Goal: Transaction & Acquisition: Purchase product/service

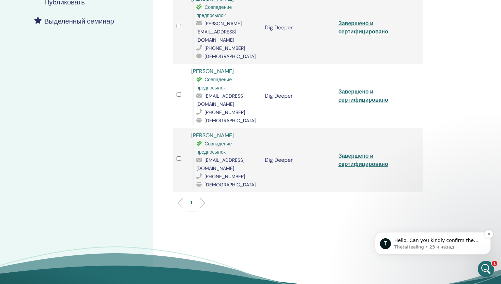
click at [415, 249] on p "ThetaHealing • 23 ч назад" at bounding box center [439, 247] width 88 height 6
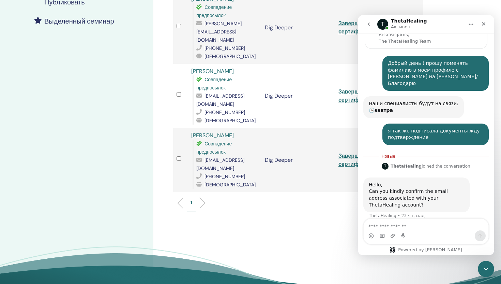
scroll to position [66, 0]
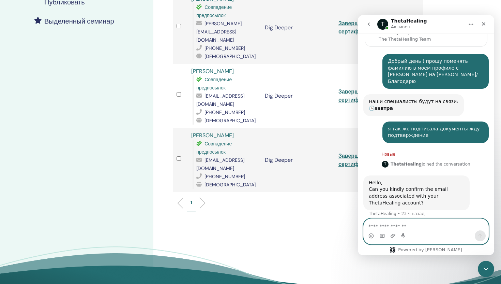
click at [390, 225] on textarea "Ваше сообщение..." at bounding box center [426, 225] width 125 height 12
click at [390, 225] on textarea "**" at bounding box center [426, 225] width 125 height 12
type textarea "*"
click at [398, 223] on textarea "Ваше сообщение..." at bounding box center [426, 225] width 125 height 12
type textarea "**********"
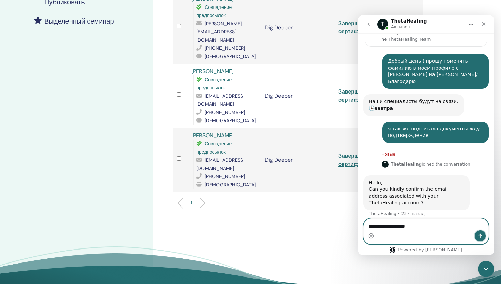
click at [481, 237] on icon "Отправить сообщение…" at bounding box center [480, 235] width 5 height 5
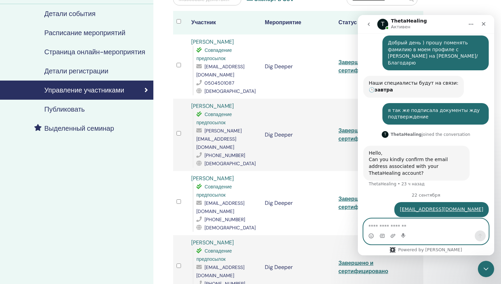
scroll to position [0, 0]
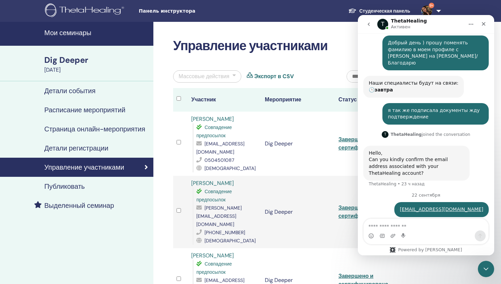
click at [130, 163] on div "Управление участниками" at bounding box center [76, 167] width 143 height 8
click at [100, 145] on h4 "Детали регистрации" at bounding box center [76, 148] width 64 height 8
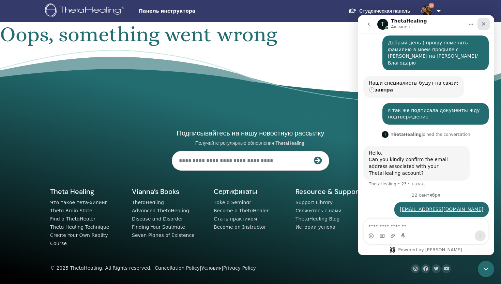
click at [483, 24] on icon "Закрыть" at bounding box center [483, 23] width 5 height 5
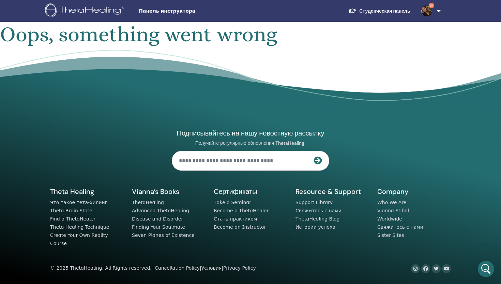
scroll to position [93, 0]
click at [391, 10] on link "Студенческая панель" at bounding box center [379, 11] width 73 height 13
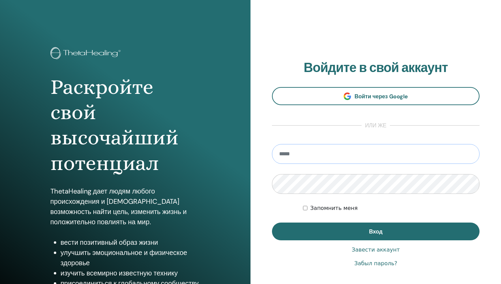
type input "**********"
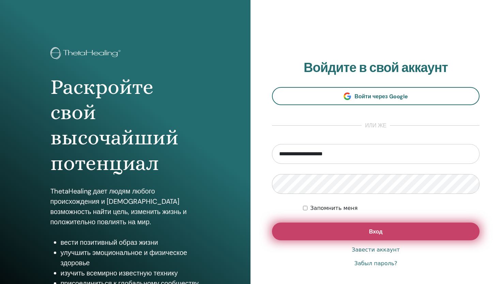
click at [348, 227] on button "Вход" at bounding box center [376, 231] width 208 height 18
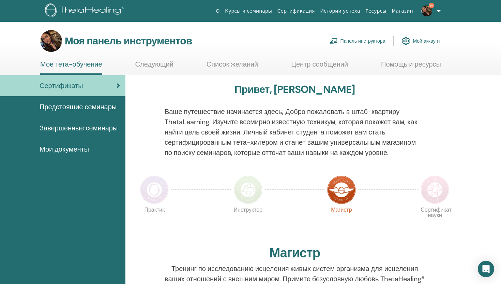
click at [348, 43] on font "Панель инструктора" at bounding box center [363, 41] width 45 height 6
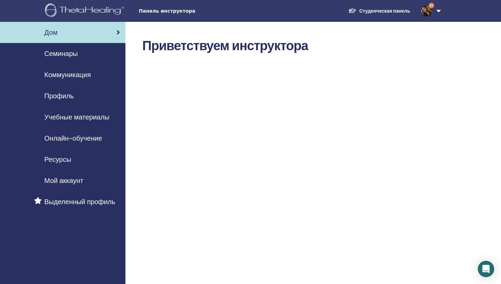
click at [89, 136] on font "Онлайн-обучение" at bounding box center [73, 138] width 58 height 9
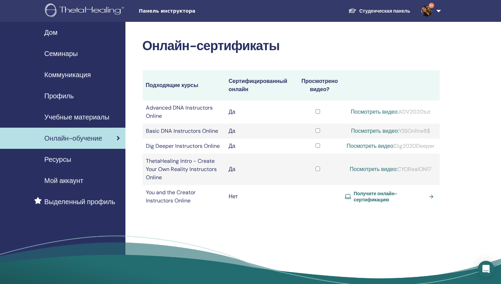
click at [79, 55] on div "Семинары" at bounding box center [62, 53] width 115 height 10
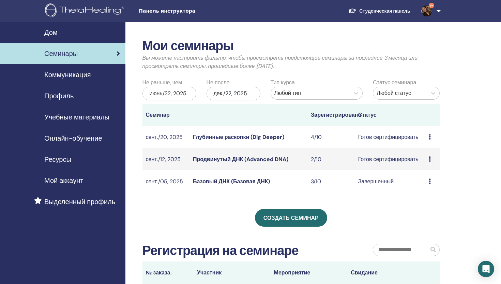
click at [188, 94] on div "июнь/22, 2025" at bounding box center [170, 94] width 54 height 14
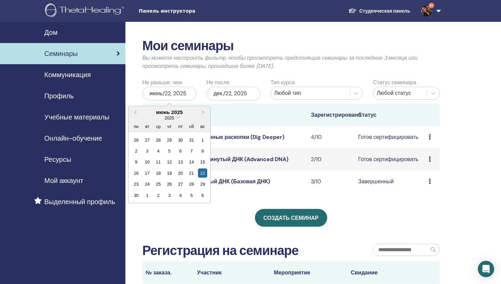
click at [84, 75] on font "Коммуникация" at bounding box center [67, 74] width 46 height 9
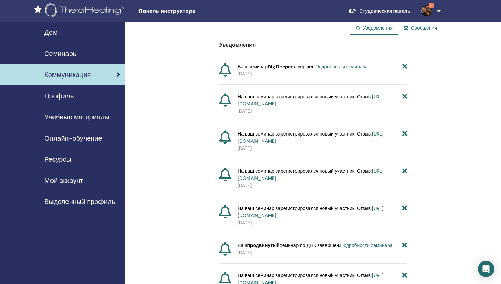
click at [75, 54] on font "Семинары" at bounding box center [60, 53] width 33 height 9
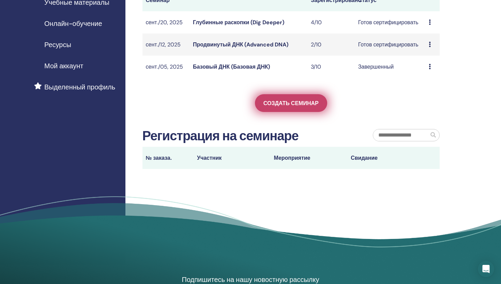
scroll to position [133, 0]
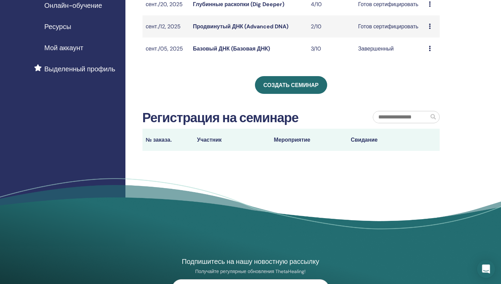
click at [484, 269] on icon "Открытый Интерком Мессенджер" at bounding box center [486, 268] width 8 height 9
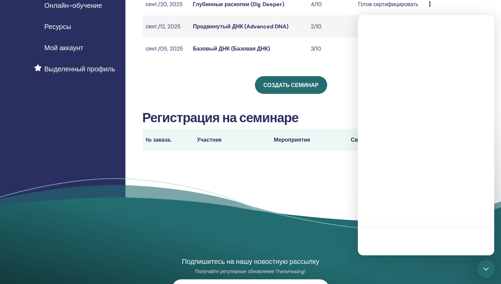
scroll to position [0, 0]
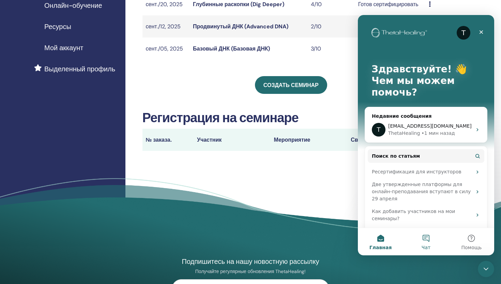
click at [427, 239] on button "Чат" at bounding box center [425, 241] width 45 height 27
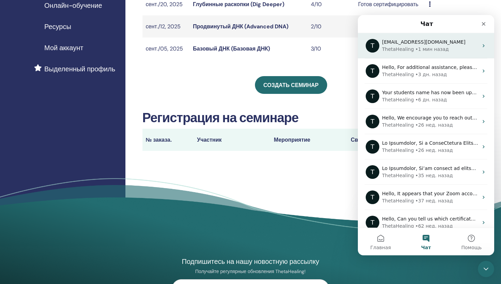
click at [452, 47] on div "ThetaHealing • 1 мин назад" at bounding box center [430, 49] width 96 height 7
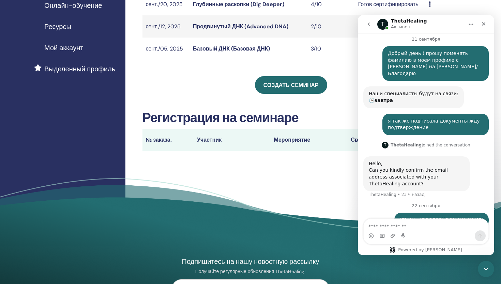
scroll to position [93, 0]
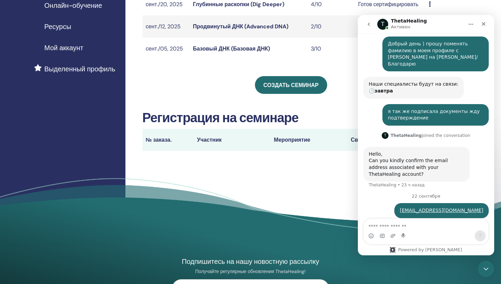
click at [433, 228] on textarea "Ваше сообщение..." at bounding box center [426, 225] width 125 height 12
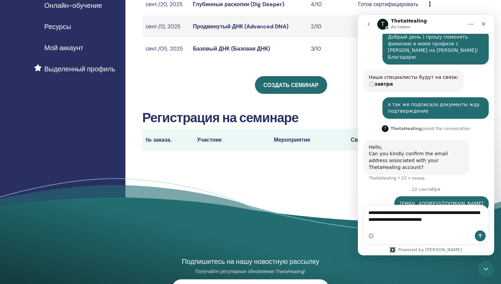
scroll to position [107, 0]
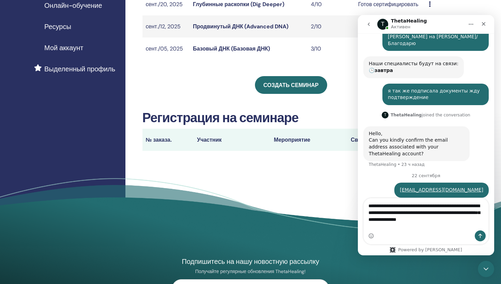
type textarea "**********"
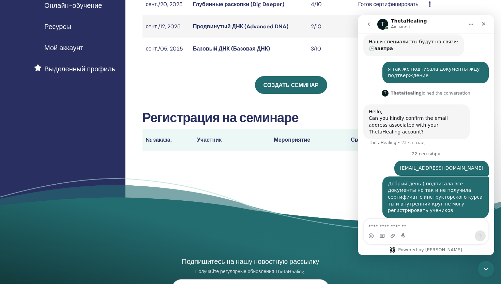
scroll to position [0, 0]
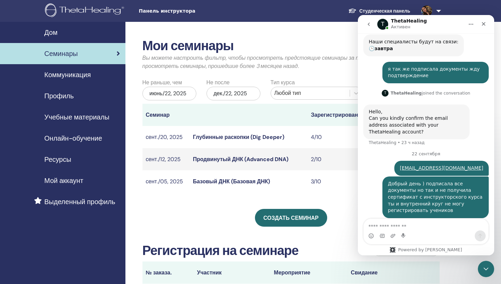
click at [366, 11] on font "Студенческая панель" at bounding box center [384, 11] width 51 height 6
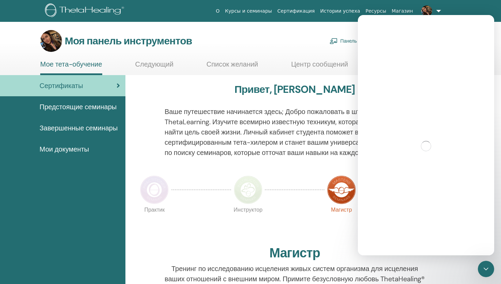
click at [87, 128] on font "Завершенные семинары" at bounding box center [79, 127] width 78 height 9
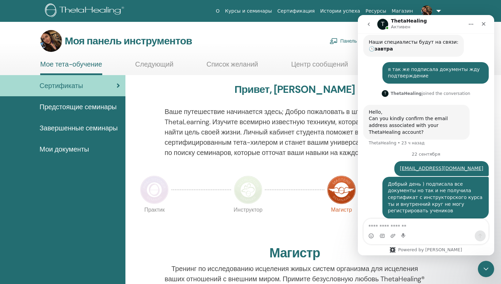
scroll to position [136, 0]
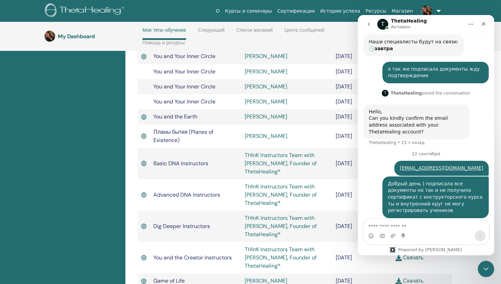
scroll to position [679, 0]
click at [485, 24] on icon "Закрыть" at bounding box center [483, 23] width 5 height 5
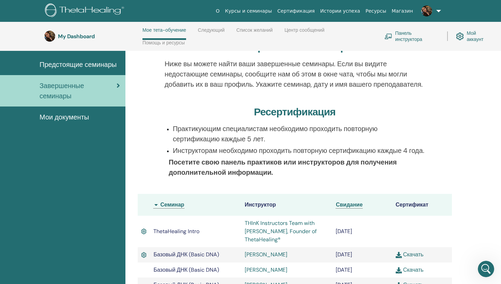
scroll to position [0, 0]
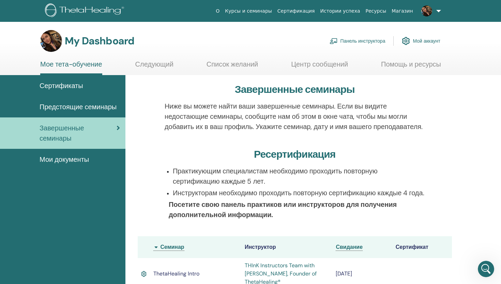
click at [91, 80] on link "Сертификаты" at bounding box center [62, 85] width 125 height 21
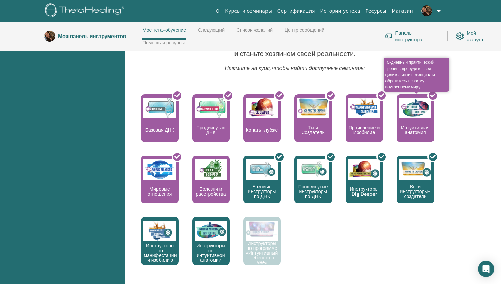
scroll to position [272, 0]
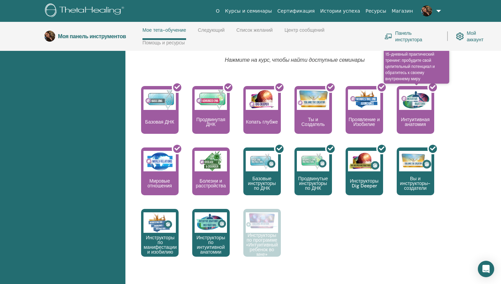
click at [410, 126] on div at bounding box center [420, 112] width 38 height 61
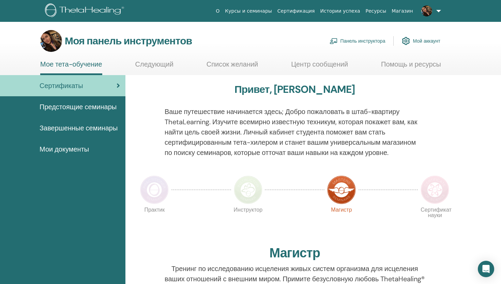
click at [101, 108] on font "Предстоящие семинары" at bounding box center [78, 106] width 77 height 9
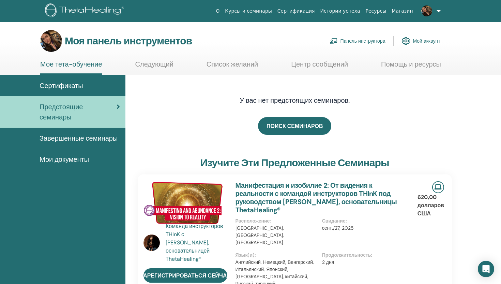
click at [371, 40] on font "Панель инструктора" at bounding box center [363, 41] width 45 height 6
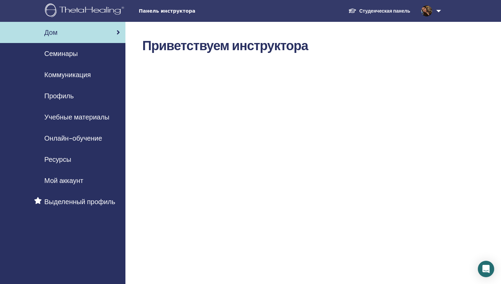
click at [84, 53] on div "Семинары" at bounding box center [62, 53] width 115 height 10
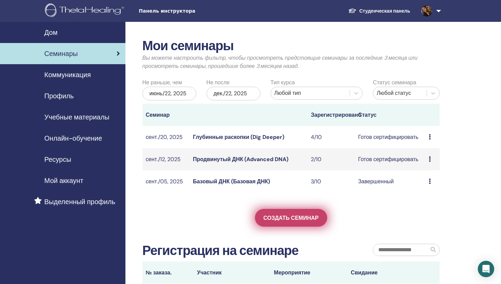
click at [276, 219] on font "Создать семинар" at bounding box center [291, 217] width 55 height 7
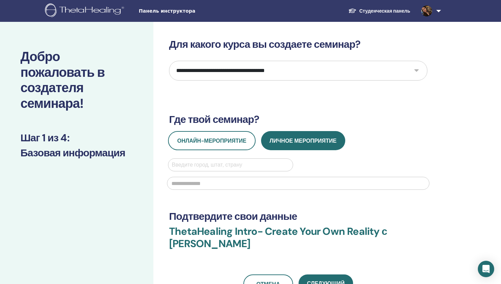
click at [281, 68] on select "**********" at bounding box center [298, 71] width 258 height 20
select select "****"
click at [169, 61] on select "**********" at bounding box center [298, 71] width 258 height 20
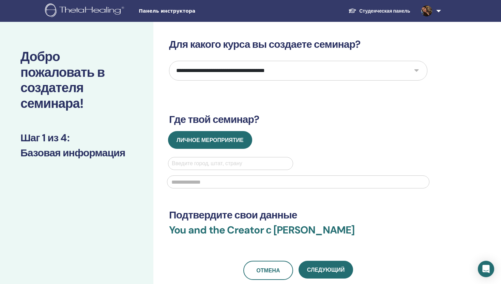
click at [376, 13] on link "Студенческая панель" at bounding box center [379, 11] width 73 height 13
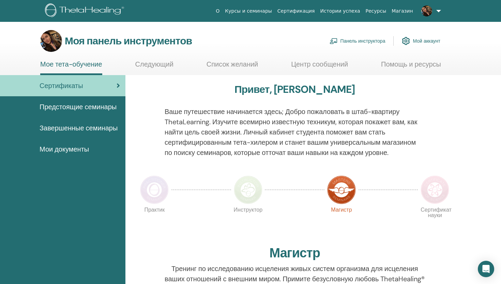
click at [362, 41] on font "Панель инструктора" at bounding box center [363, 41] width 45 height 6
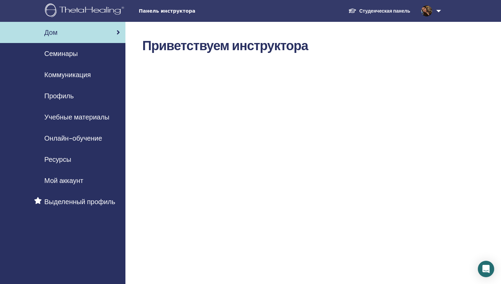
click at [80, 135] on font "Онлайн-обучение" at bounding box center [73, 138] width 58 height 9
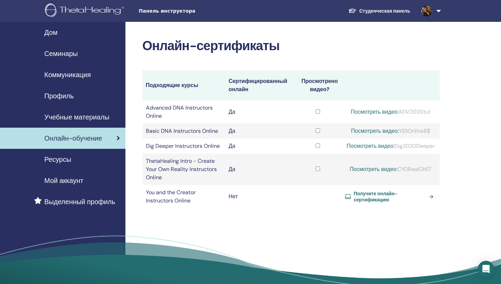
click at [371, 202] on span "Получите онлайн-сертификацию" at bounding box center [390, 196] width 73 height 12
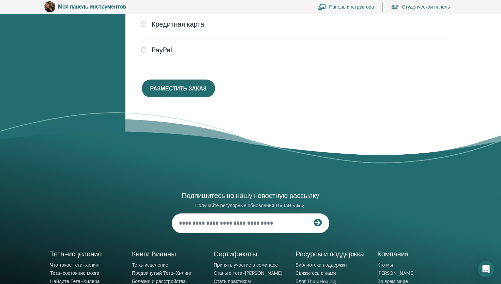
scroll to position [284, 0]
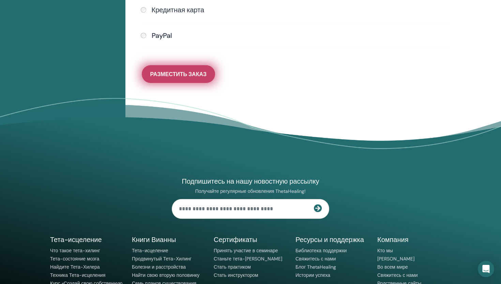
click at [195, 76] on font "Разместить заказ" at bounding box center [178, 74] width 56 height 7
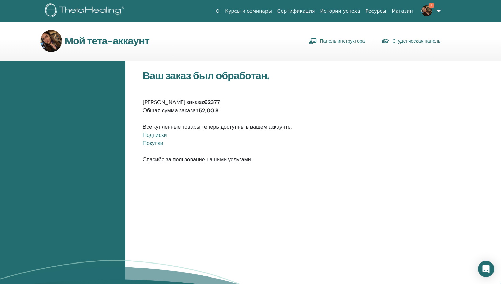
click at [160, 144] on font "Покупки" at bounding box center [153, 142] width 20 height 7
click at [351, 39] on font "Панель инструктора" at bounding box center [342, 41] width 45 height 6
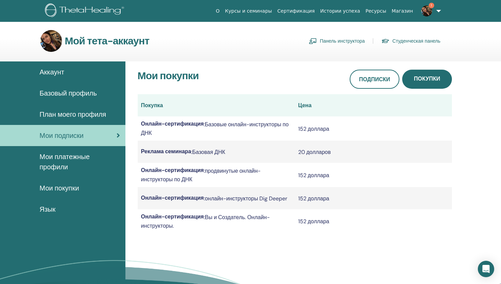
click at [88, 136] on div "Мои подписки" at bounding box center [62, 135] width 115 height 10
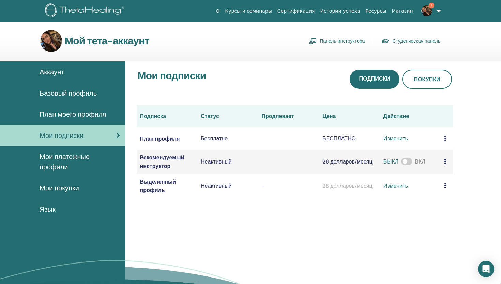
scroll to position [1, 0]
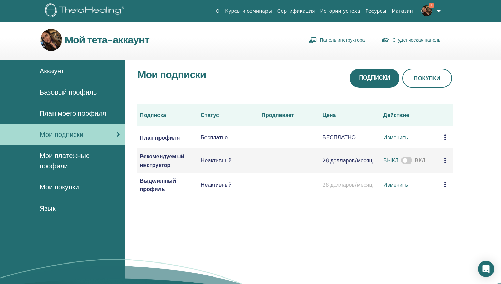
click at [343, 38] on font "Панель инструктора" at bounding box center [342, 40] width 45 height 6
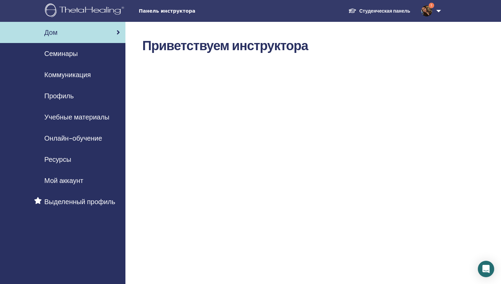
click at [98, 139] on font "Онлайн-обучение" at bounding box center [73, 138] width 58 height 9
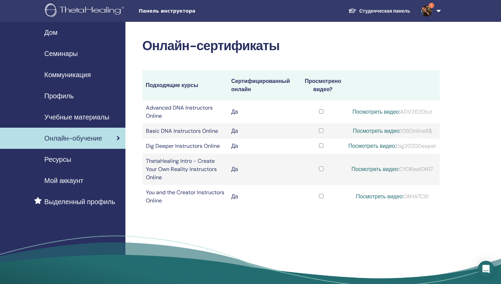
click at [392, 197] on link "Посмотреть видео:" at bounding box center [380, 196] width 48 height 7
click at [383, 197] on link "Посмотреть видео:" at bounding box center [380, 196] width 48 height 7
click at [312, 196] on td at bounding box center [321, 196] width 47 height 23
drag, startPoint x: 405, startPoint y: 195, endPoint x: 438, endPoint y: 194, distance: 33.1
click at [438, 194] on td "Посмотреть видео: ONYATC8!" at bounding box center [392, 196] width 95 height 23
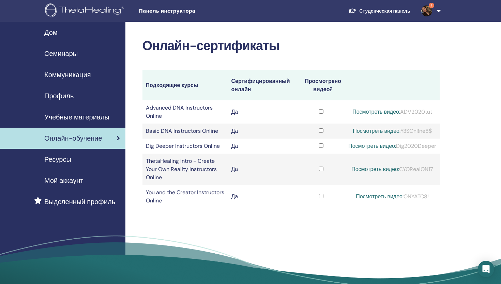
copy div "ONYATC8!"
click at [367, 196] on link "Посмотреть видео:" at bounding box center [380, 196] width 48 height 7
